Goal: Information Seeking & Learning: Compare options

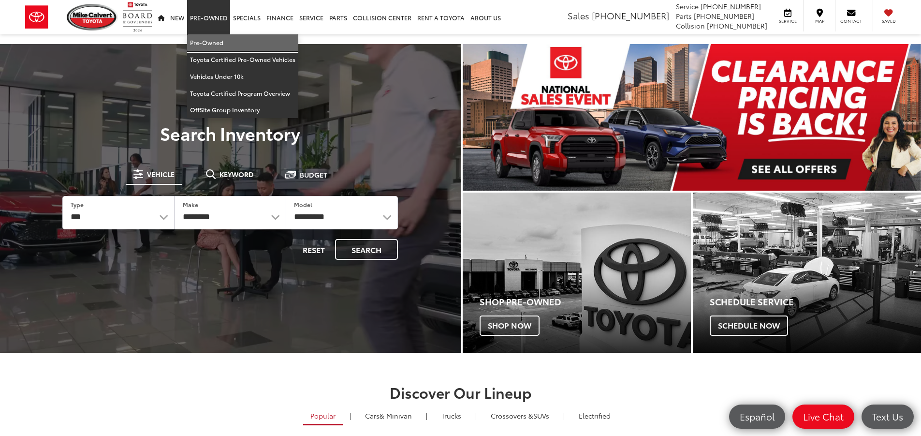
click at [221, 39] on link "Pre-Owned" at bounding box center [242, 42] width 111 height 17
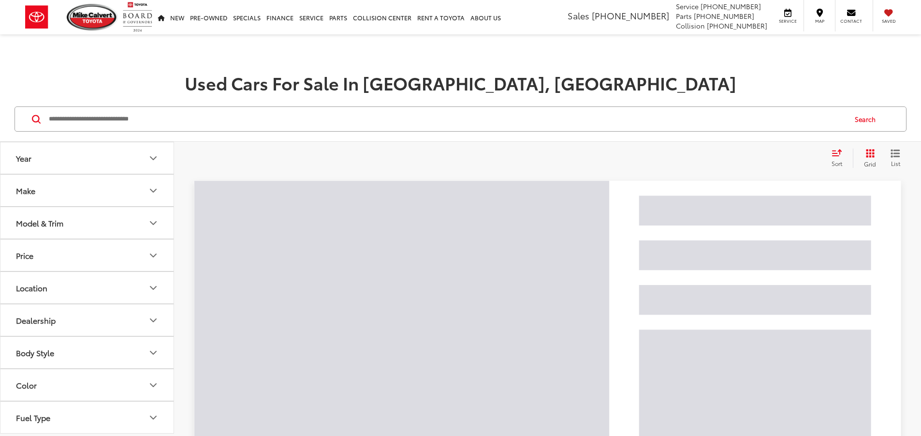
click at [156, 116] on input "Search by Make, Model, or Keyword" at bounding box center [447, 118] width 798 height 23
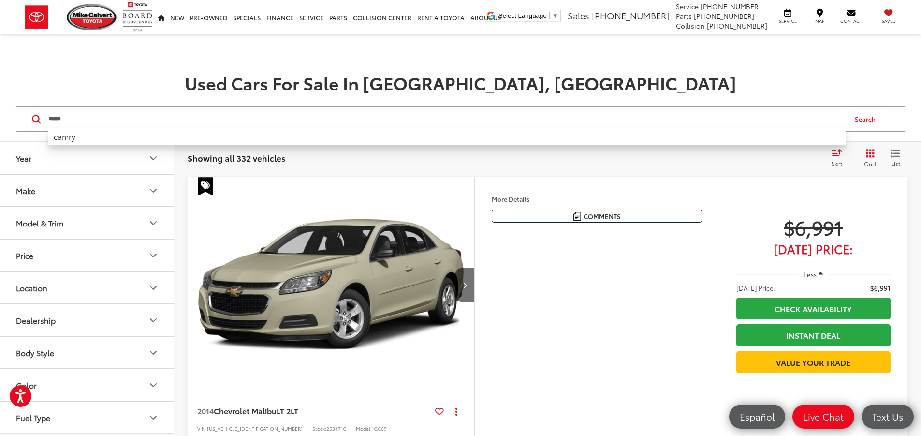
type input "*****"
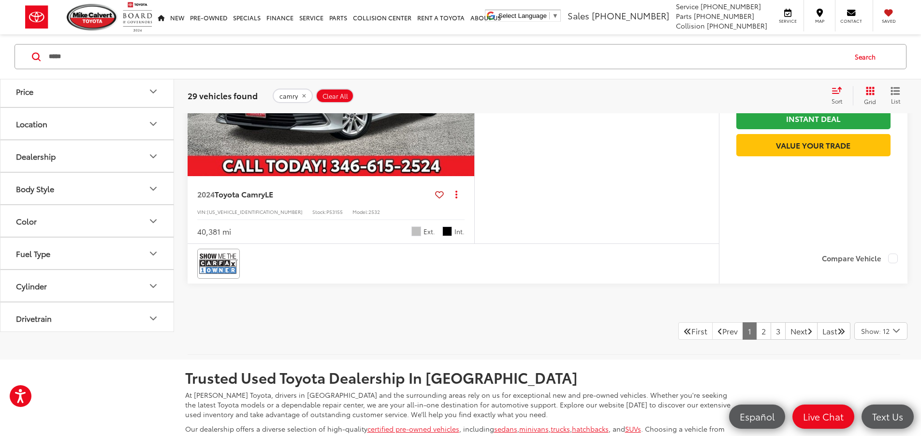
scroll to position [2032, 0]
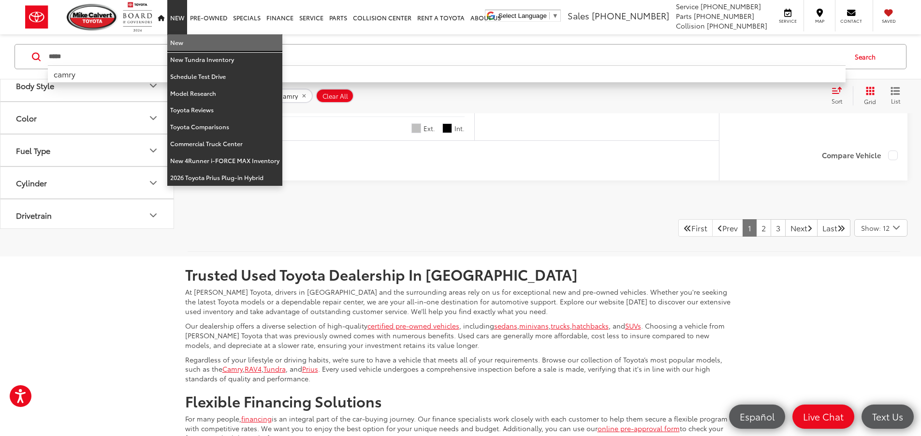
click at [182, 44] on link "New" at bounding box center [224, 42] width 115 height 17
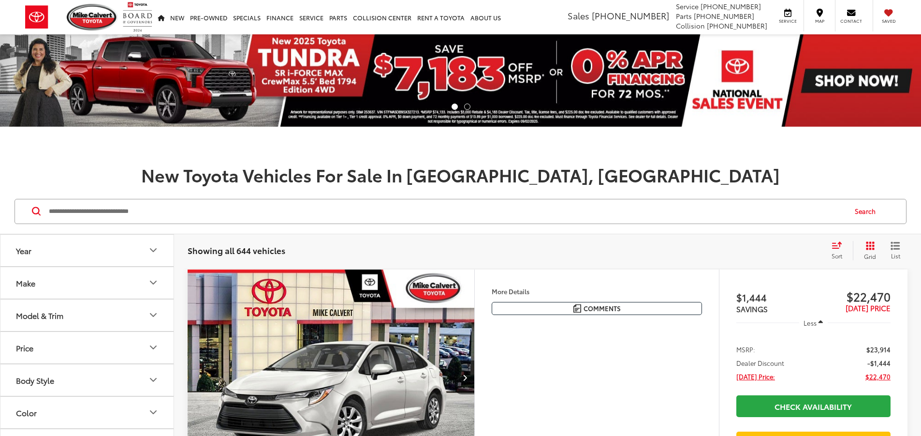
scroll to position [97, 0]
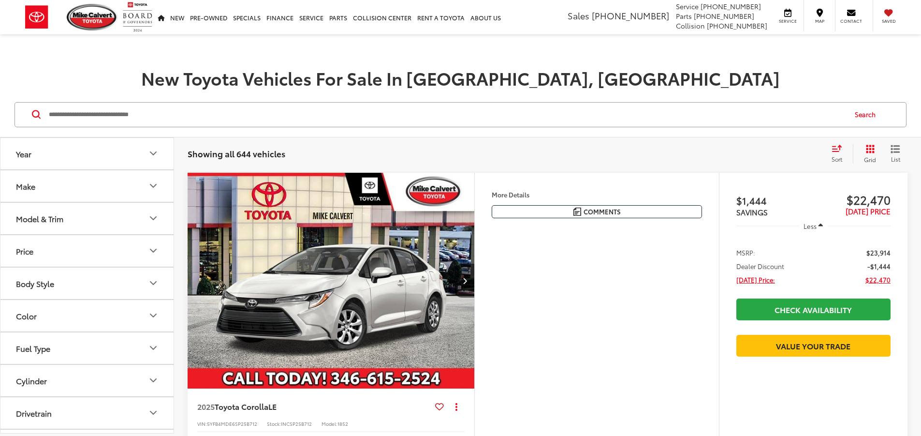
click at [71, 229] on button "Model & Trim" at bounding box center [87, 218] width 174 height 31
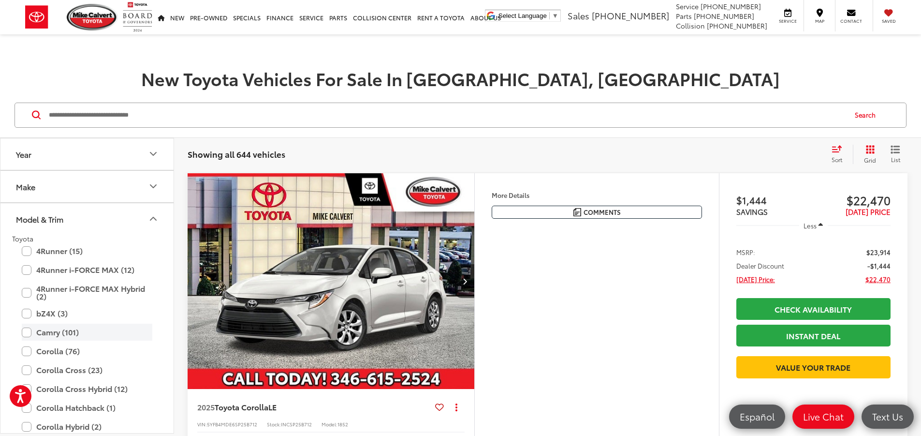
scroll to position [0, 0]
click at [72, 336] on label "Camry (101)" at bounding box center [87, 332] width 131 height 17
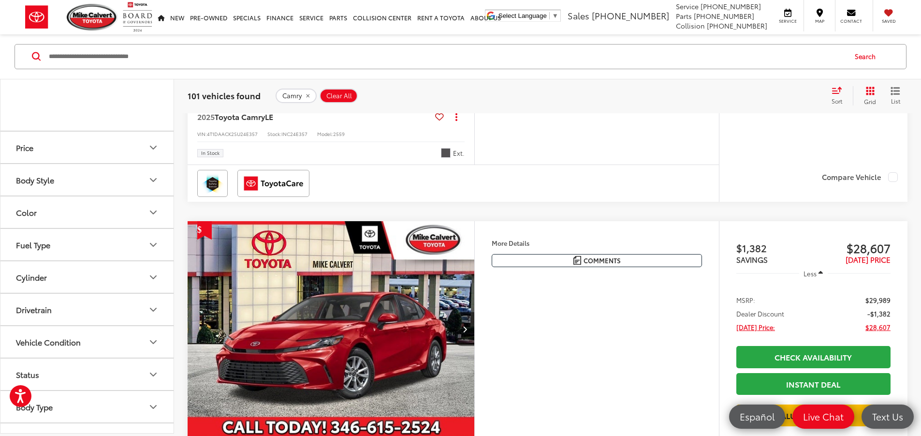
scroll to position [822, 0]
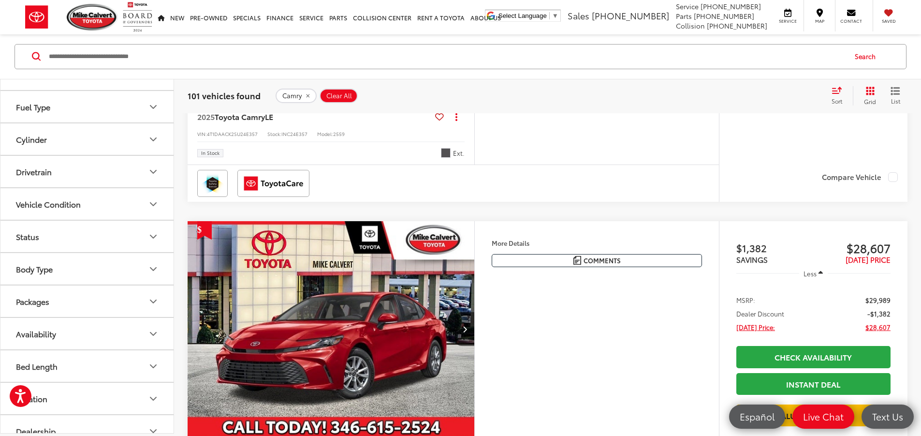
click at [79, 336] on button "Availability" at bounding box center [87, 333] width 174 height 31
click at [58, 400] on label "In Stock (257)" at bounding box center [87, 396] width 148 height 17
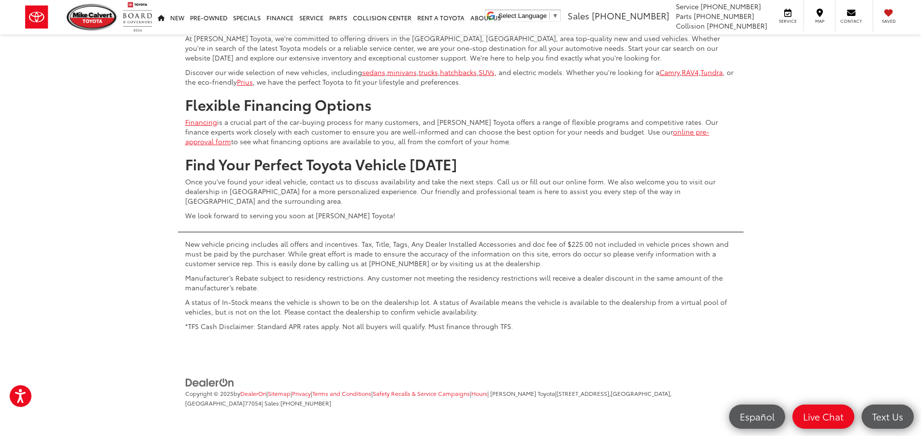
scroll to position [4798, 0]
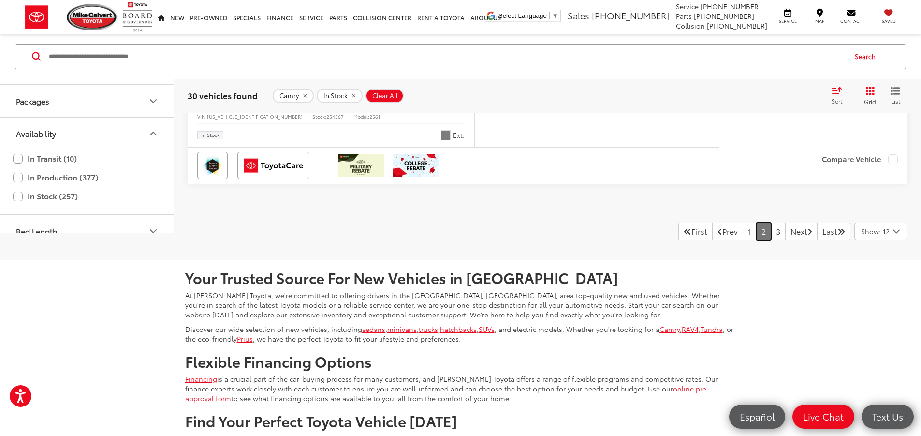
scroll to position [4121, 0]
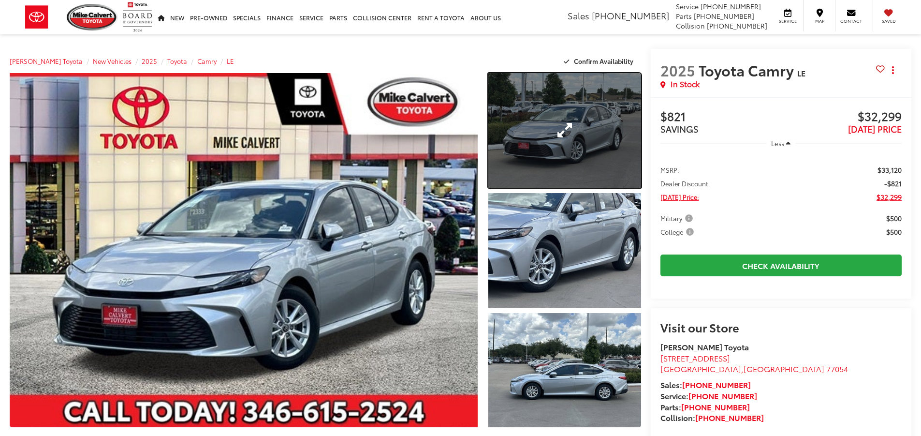
click at [593, 119] on link "Expand Photo 1" at bounding box center [565, 130] width 153 height 115
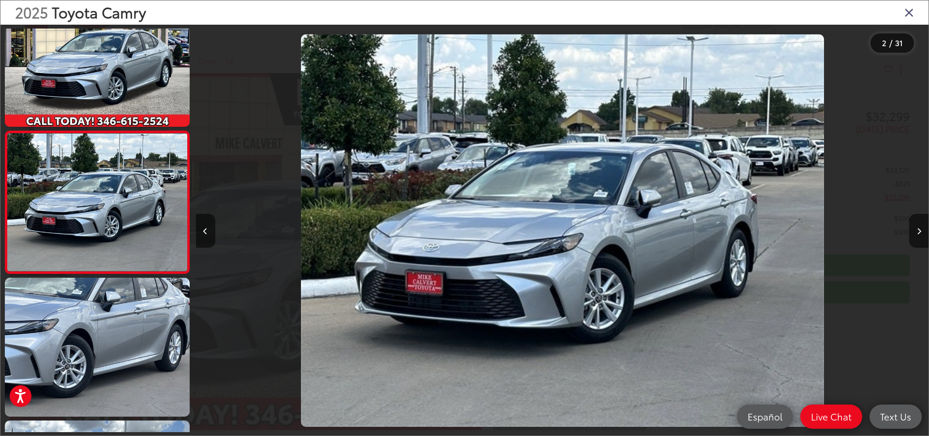
click at [905, 9] on icon "Close gallery" at bounding box center [909, 12] width 10 height 13
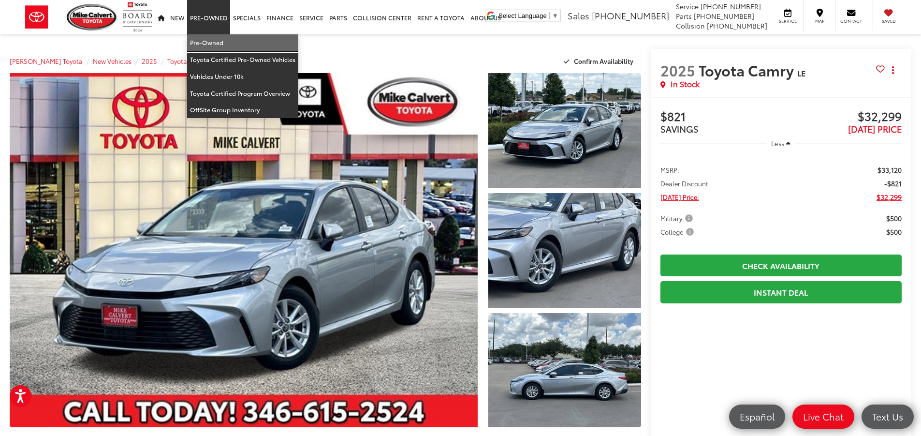
click at [218, 40] on link "Pre-Owned" at bounding box center [242, 42] width 111 height 17
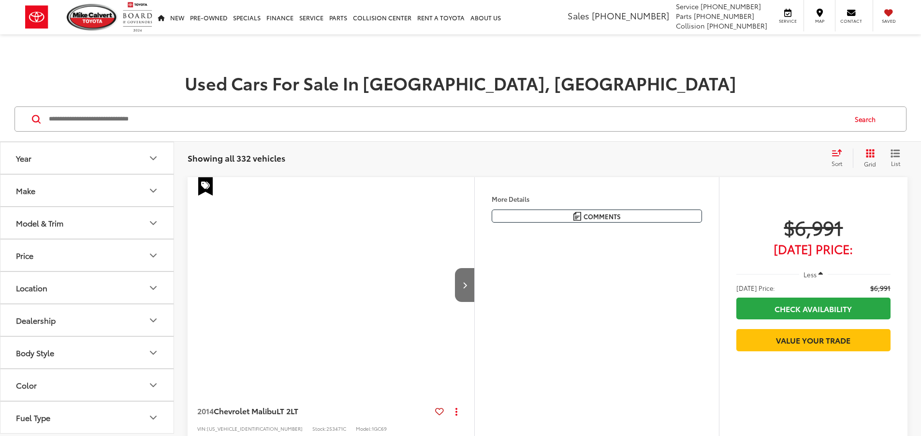
click at [89, 195] on button "Make" at bounding box center [87, 190] width 174 height 31
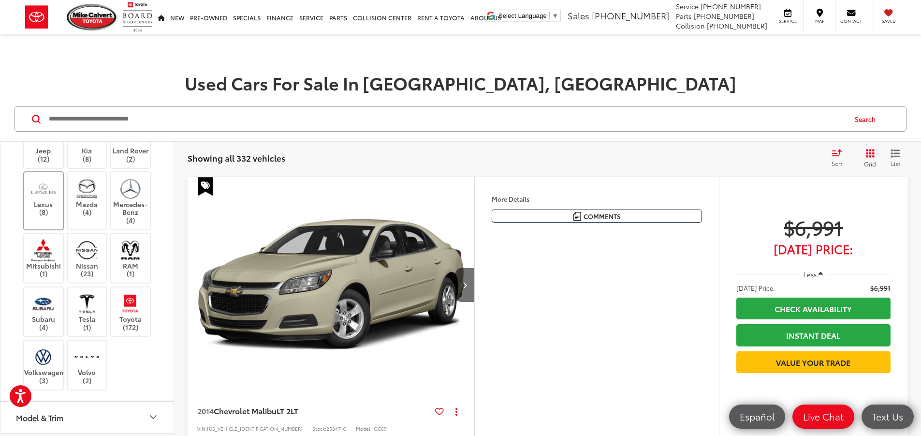
click at [35, 216] on label "Lexus (8)" at bounding box center [43, 196] width 39 height 39
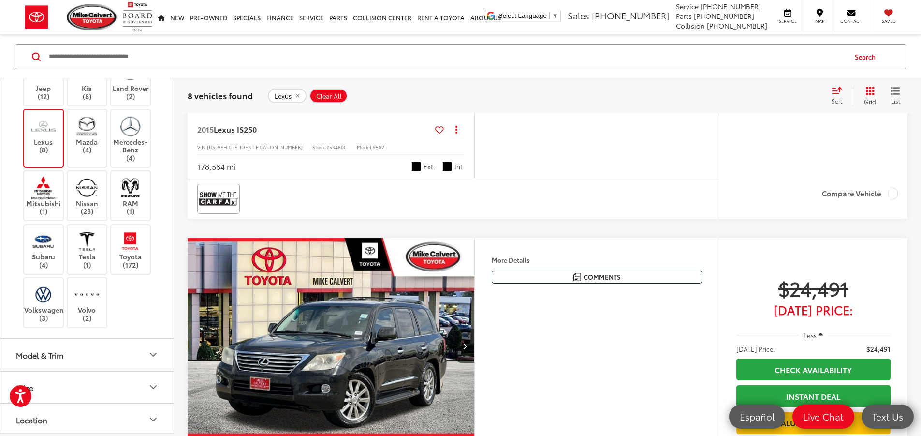
scroll to position [629, 0]
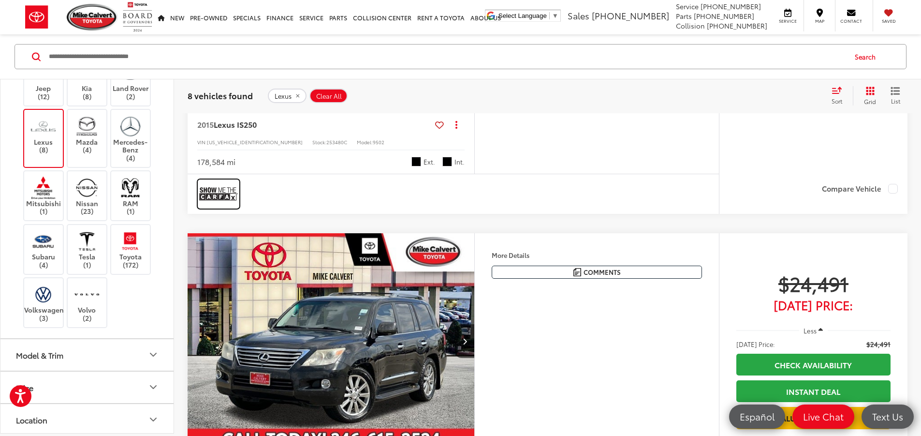
click at [218, 207] on img at bounding box center [218, 194] width 39 height 26
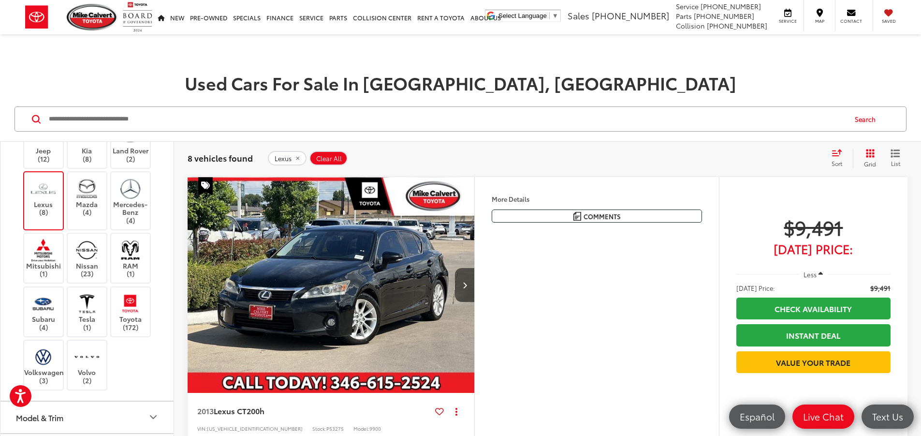
scroll to position [242, 0]
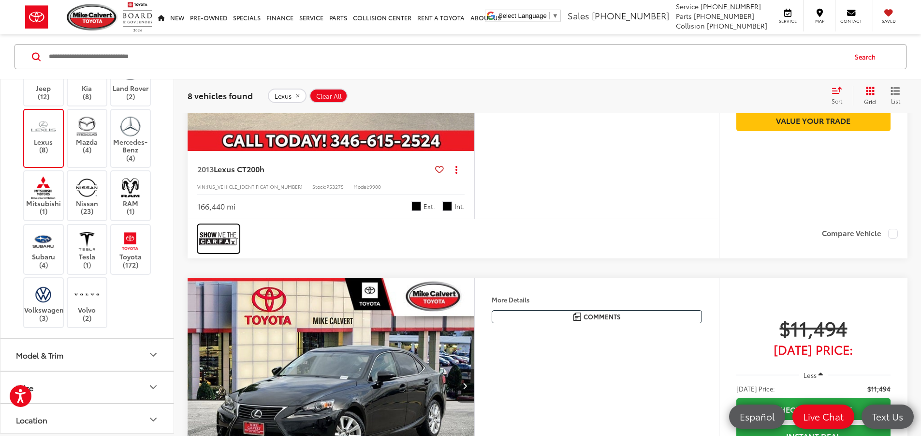
click at [209, 252] on img at bounding box center [218, 239] width 39 height 26
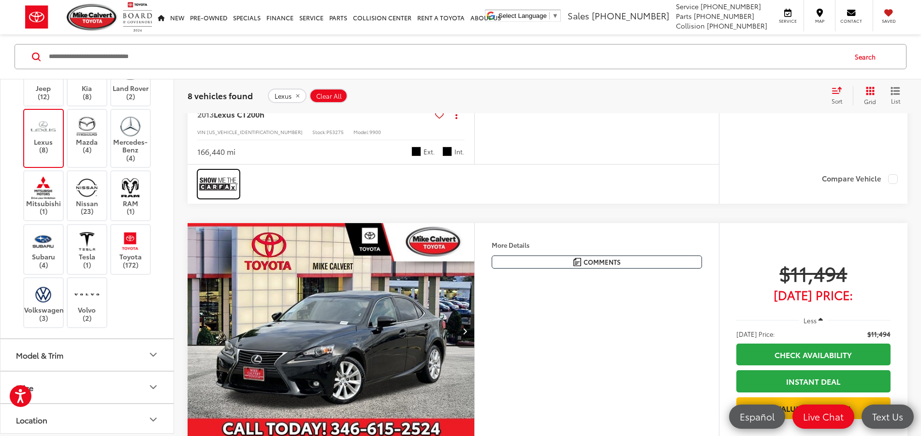
scroll to position [339, 0]
